Goal: Transaction & Acquisition: Subscribe to service/newsletter

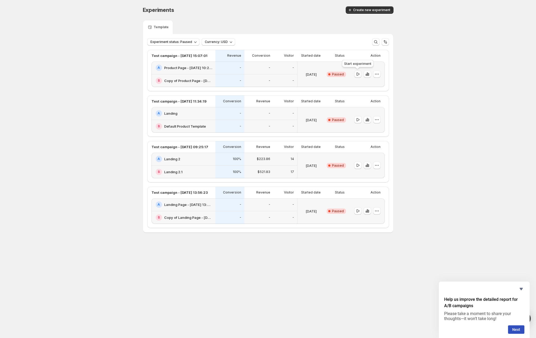
click at [359, 74] on icon "button" at bounding box center [357, 74] width 5 height 5
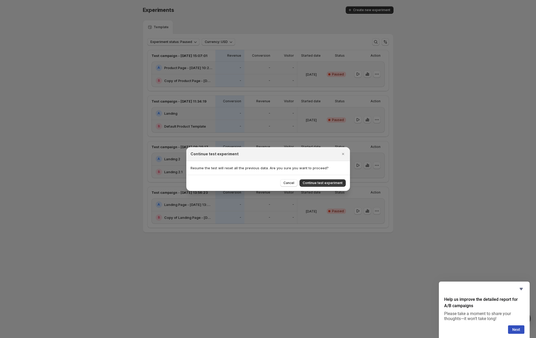
click at [334, 184] on span "Continue test experiment" at bounding box center [323, 183] width 40 height 4
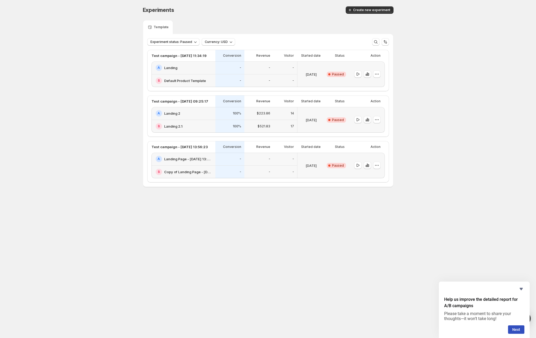
drag, startPoint x: 433, startPoint y: 69, endPoint x: 419, endPoint y: 69, distance: 13.5
click at [426, 69] on div "Experiments. This page is ready Experiments Create new experiment Template Expe…" at bounding box center [268, 108] width 536 height 216
click at [174, 41] on span "Experiment status: Paused" at bounding box center [171, 42] width 42 height 4
click at [159, 53] on p "Live" at bounding box center [159, 52] width 7 height 5
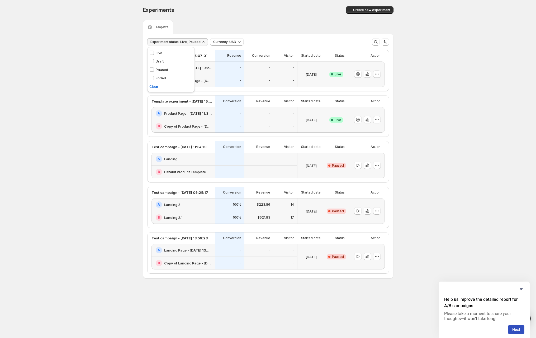
click at [160, 69] on p "Paused" at bounding box center [162, 69] width 12 height 5
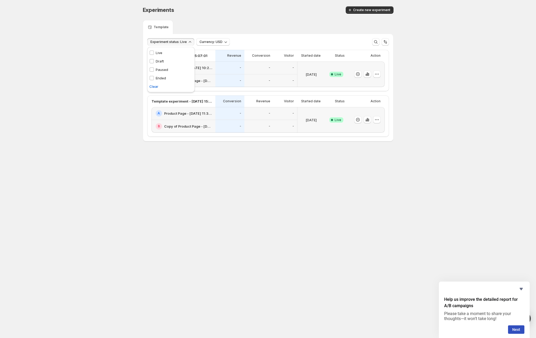
click at [313, 19] on div "Experiments. This page is ready Experiments Create new experiment" at bounding box center [268, 10] width 251 height 20
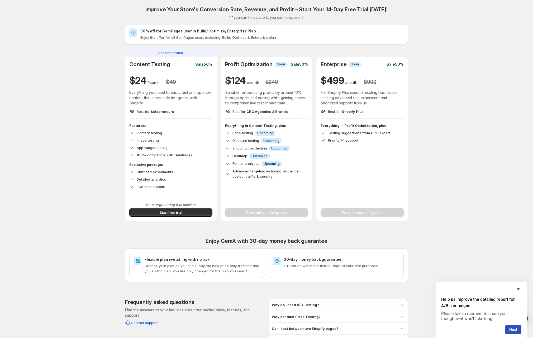
click at [245, 127] on p "Everything in Content Testing, plus" at bounding box center [266, 125] width 83 height 5
click at [200, 210] on button "Start free trial" at bounding box center [170, 213] width 83 height 8
click at [510, 95] on div "Improve Your Store's Conversion Rate, Revenue, and Profit – Start Your 14-Day F…" at bounding box center [266, 188] width 521 height 376
